Goal: Check status: Check status

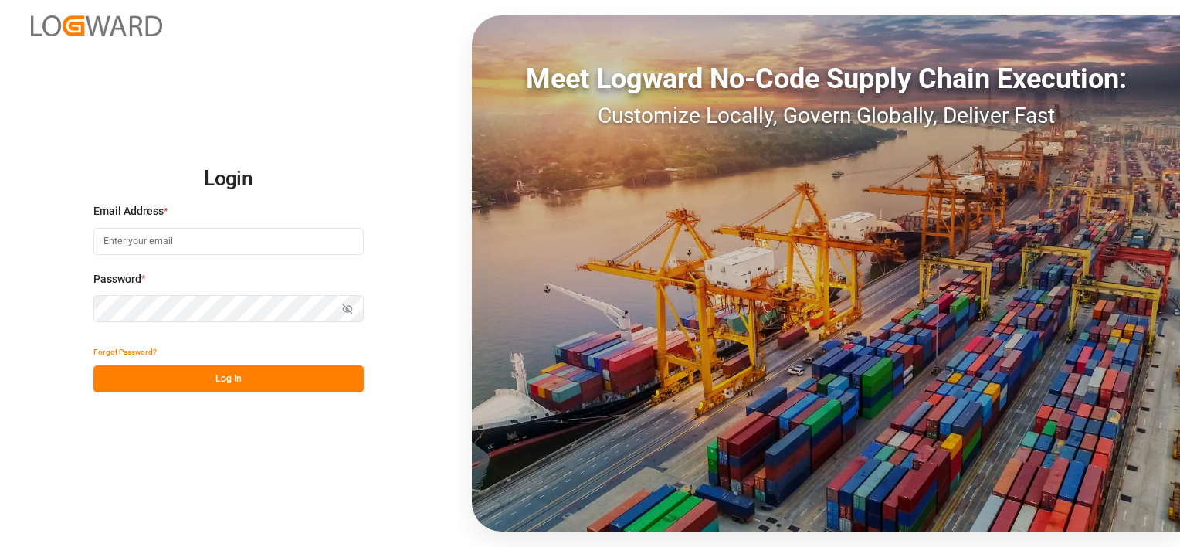
type input "[EMAIL_ADDRESS][PERSON_NAME][DOMAIN_NAME]"
click at [264, 368] on button "Log In" at bounding box center [228, 378] width 270 height 27
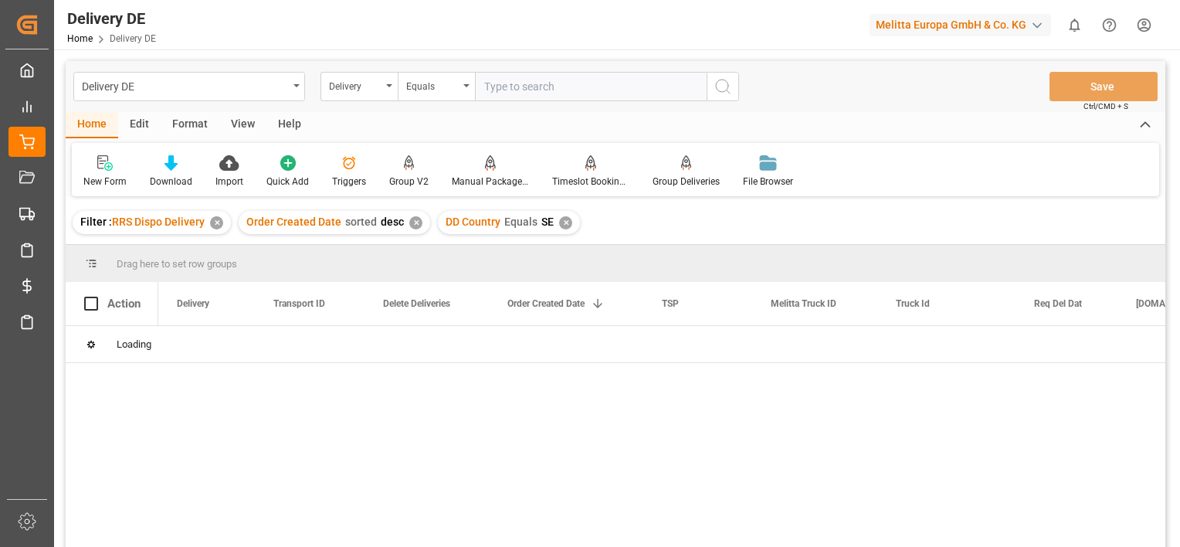
click at [218, 222] on div "✕" at bounding box center [216, 222] width 13 height 13
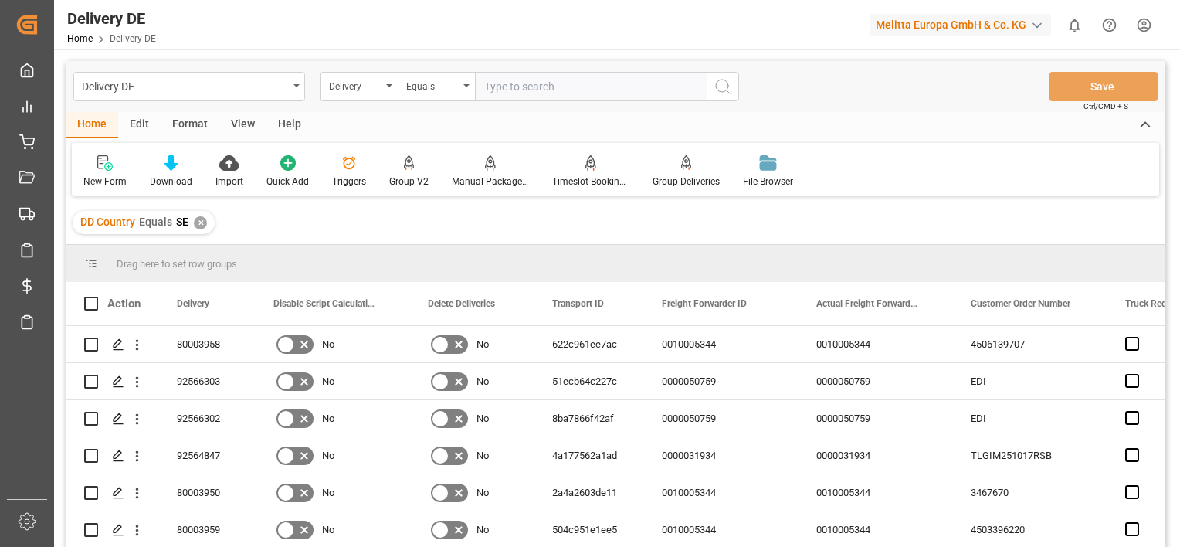
click at [198, 225] on div "✕" at bounding box center [200, 222] width 13 height 13
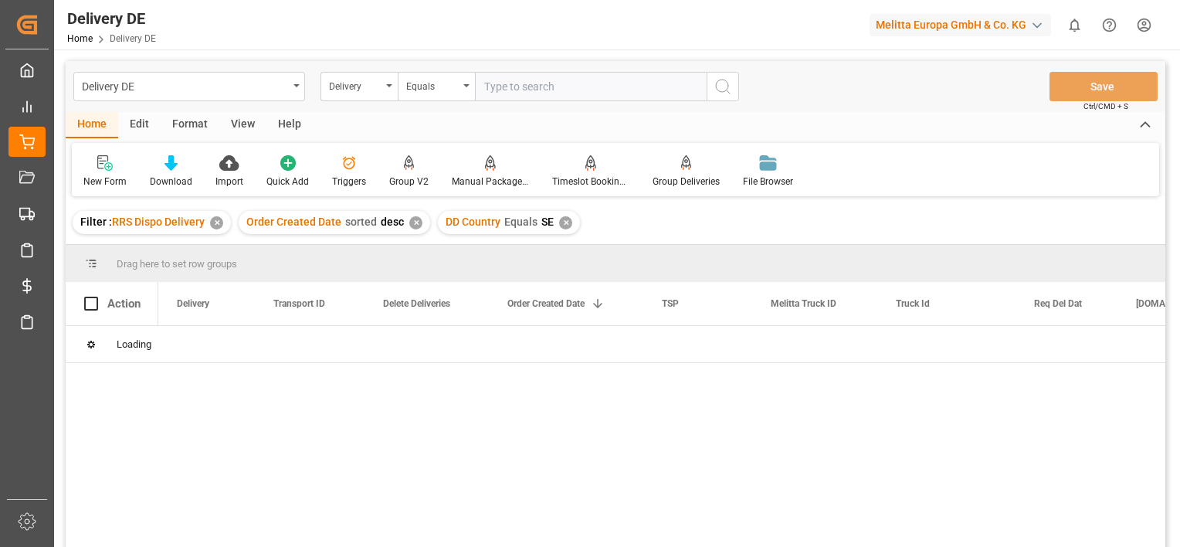
click at [219, 219] on div "✕" at bounding box center [216, 222] width 13 height 13
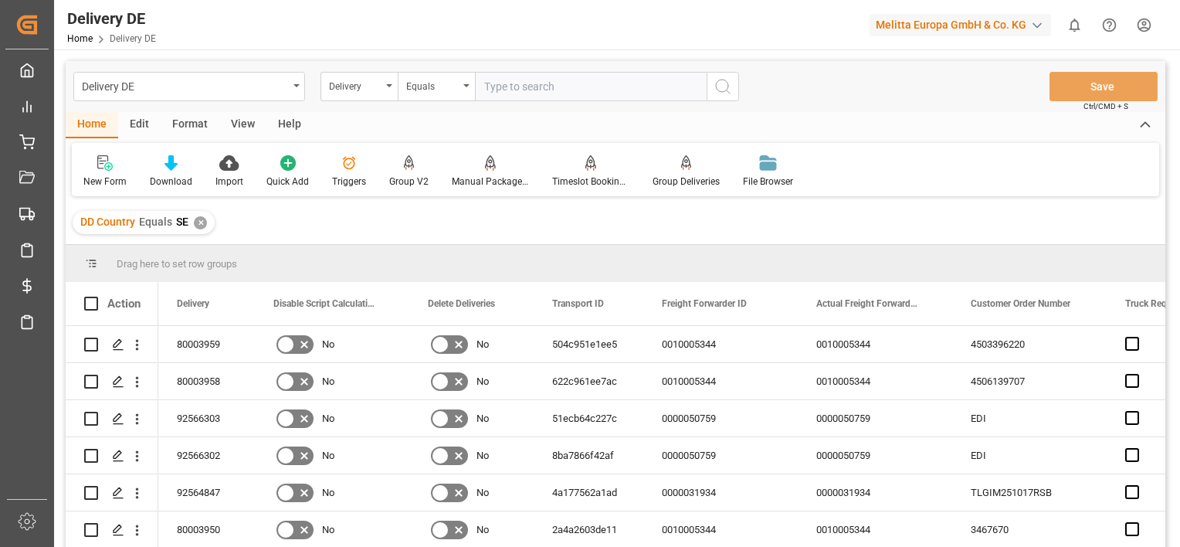
click at [196, 222] on div "✕" at bounding box center [200, 222] width 13 height 13
